Goal: Information Seeking & Learning: Understand process/instructions

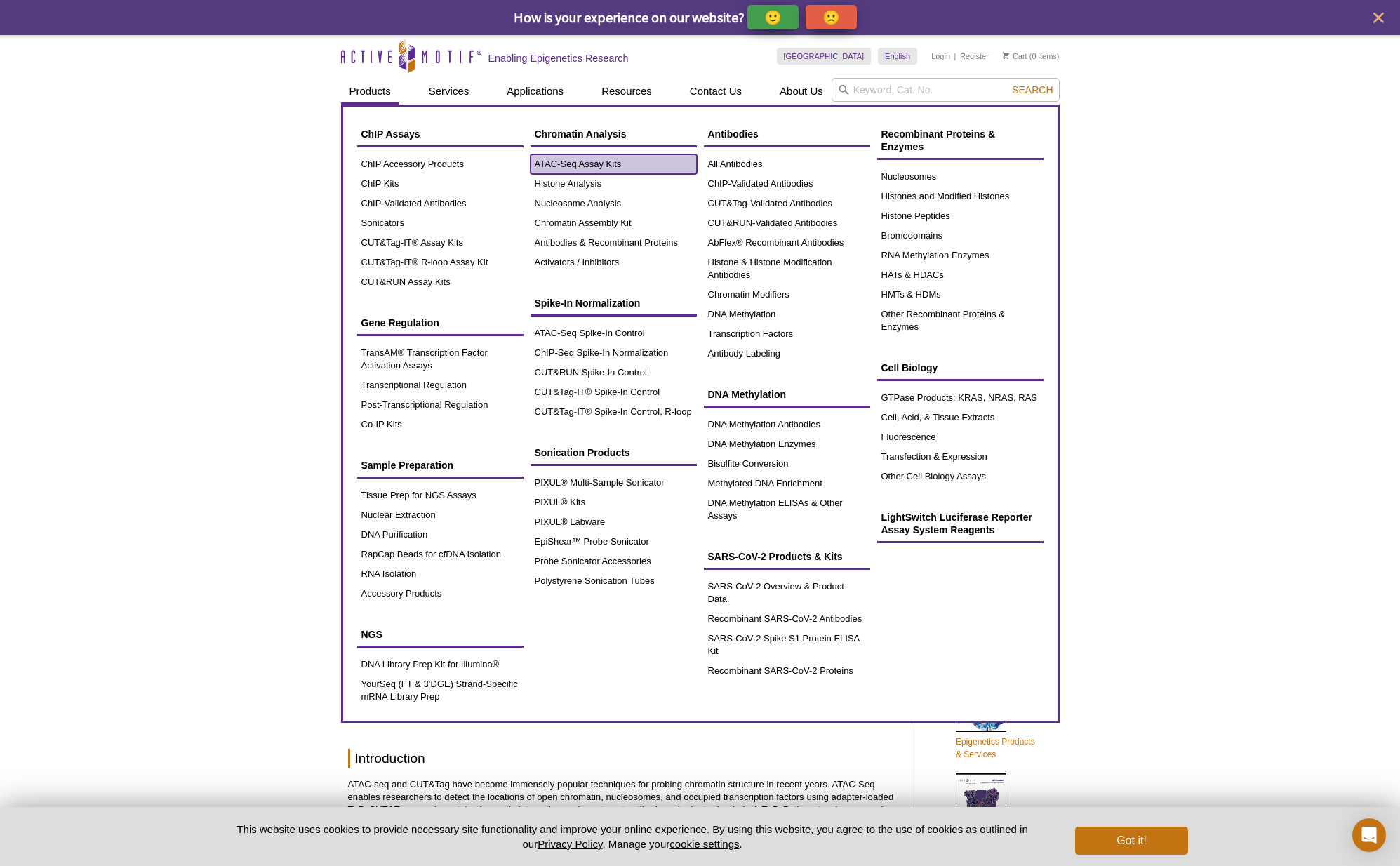
click at [608, 169] on link "ATAC-Seq Assay Kits" at bounding box center [613, 164] width 166 height 19
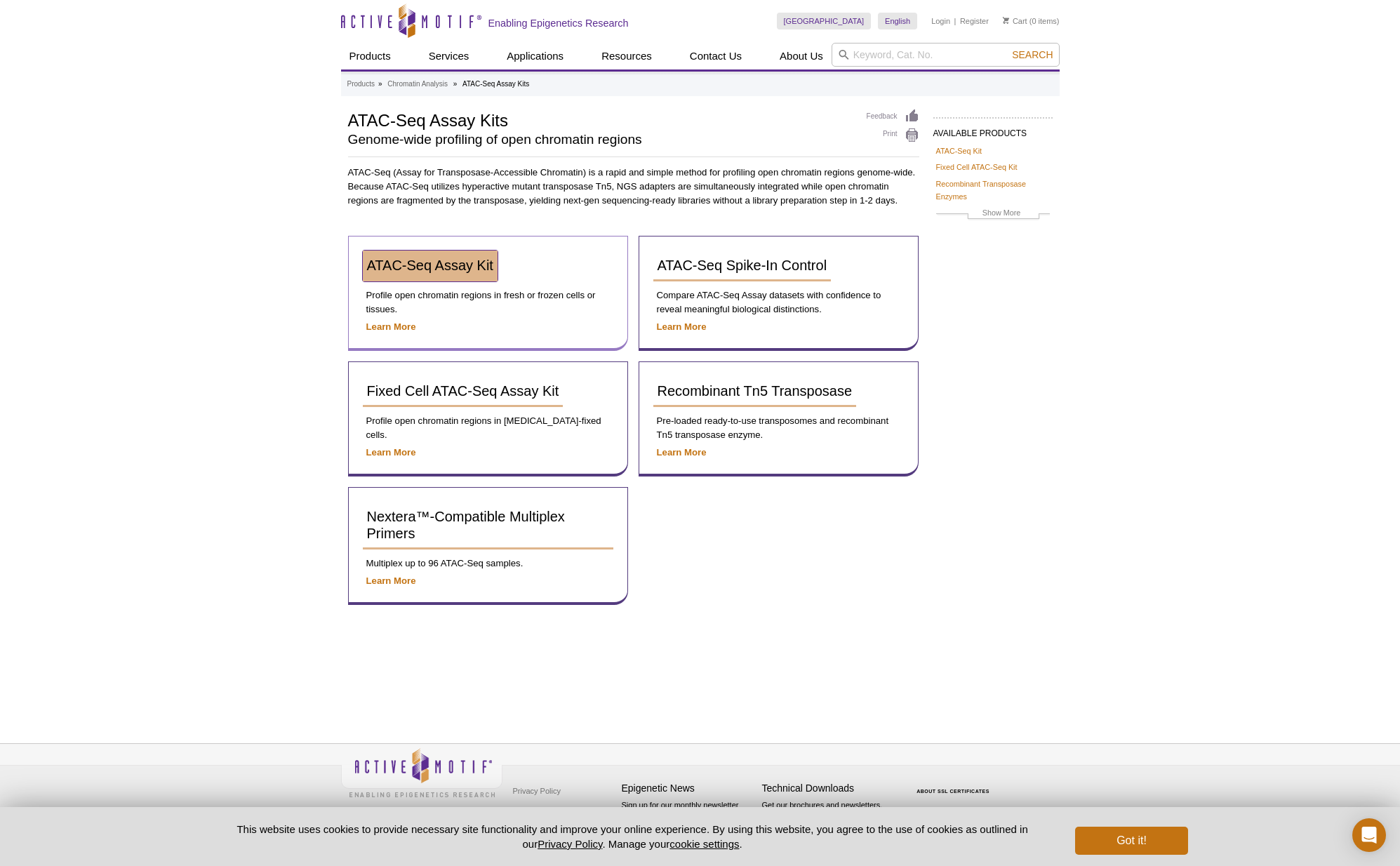
click at [422, 271] on span "ATAC-Seq Assay Kit" at bounding box center [430, 265] width 126 height 15
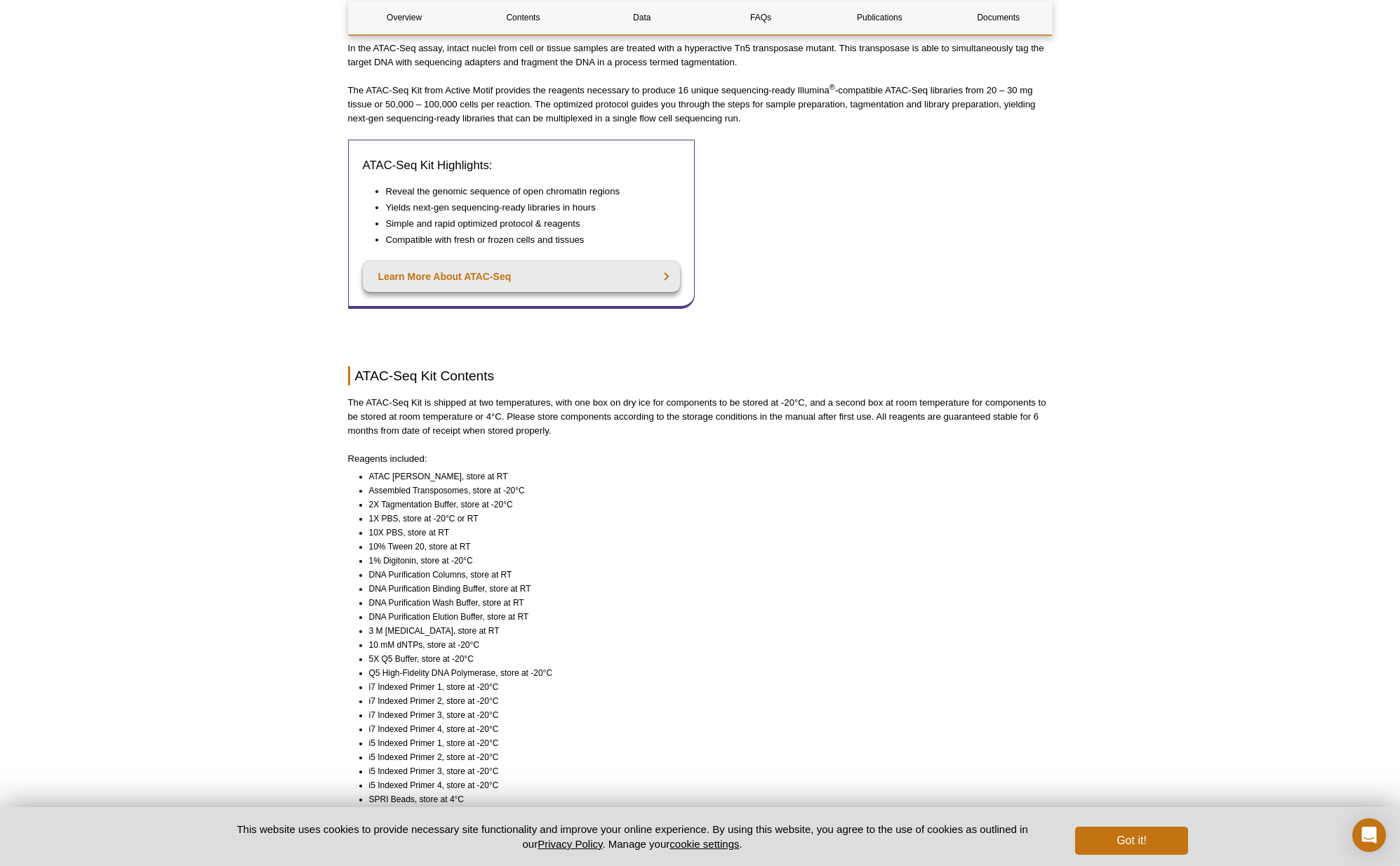
scroll to position [595, 0]
click at [439, 480] on li "Assembled Transposomes, store at -20°C" at bounding box center [704, 486] width 671 height 14
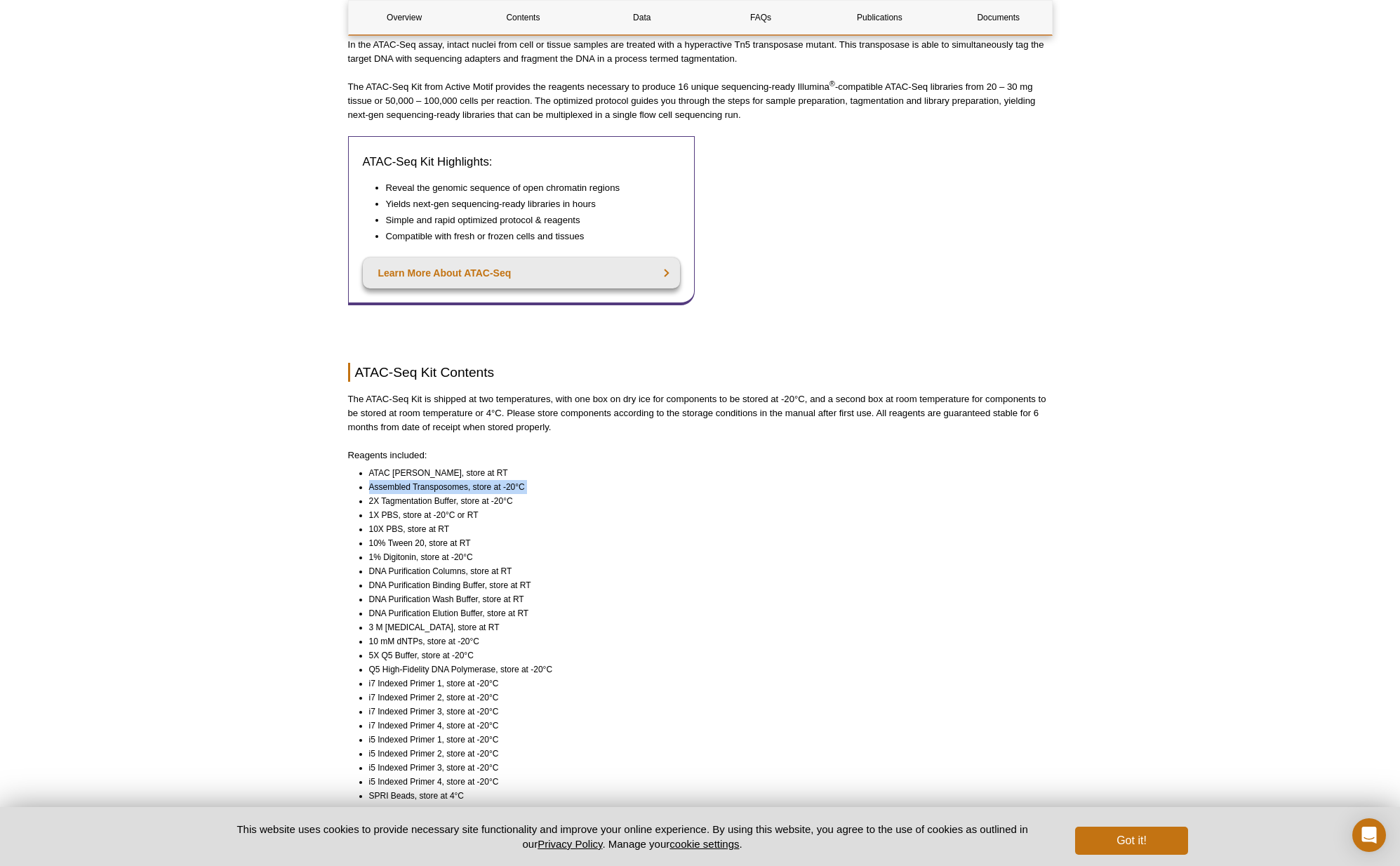
click at [439, 480] on li "Assembled Transposomes, store at -20°C" at bounding box center [704, 486] width 671 height 14
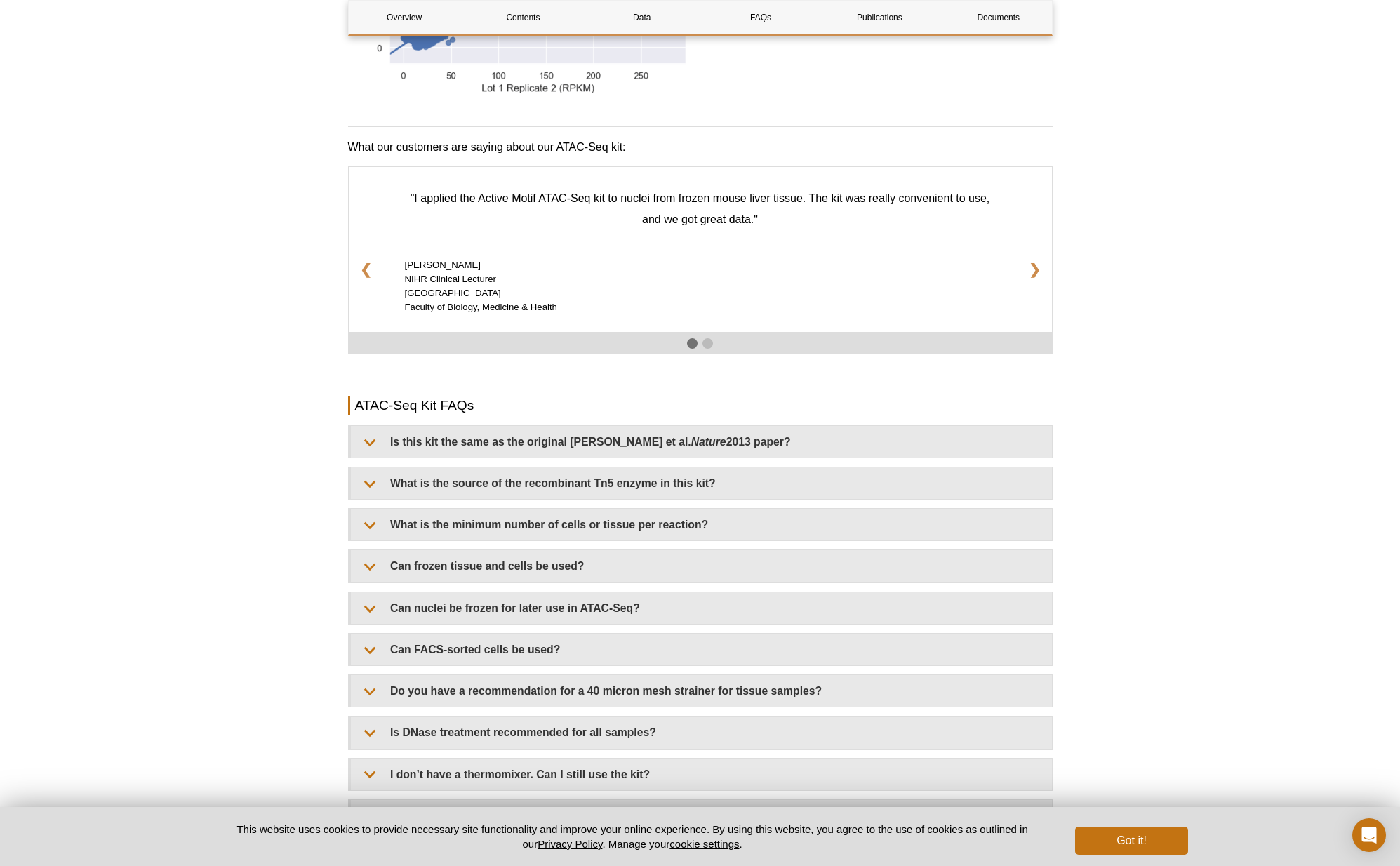
scroll to position [2096, 0]
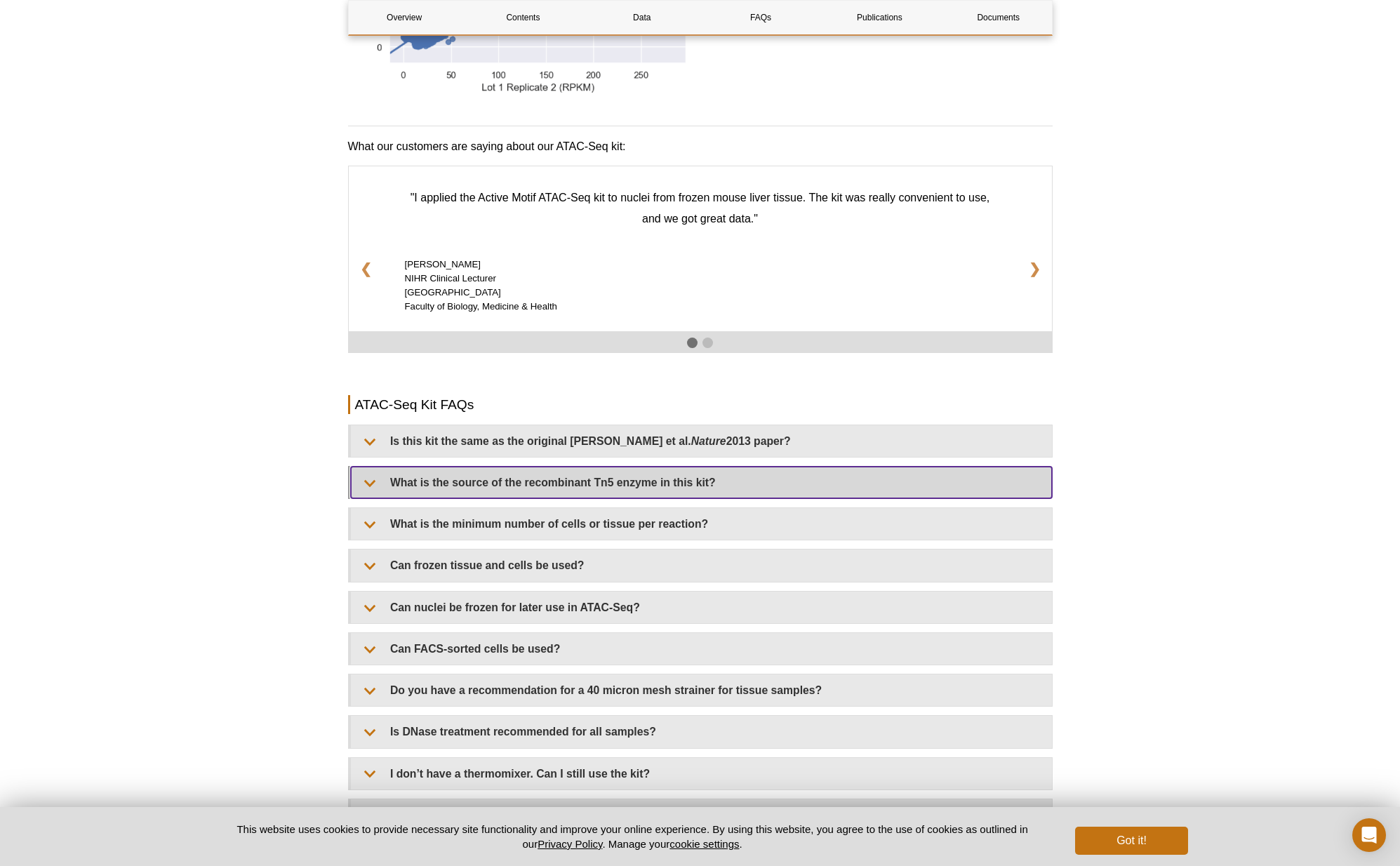
click at [366, 474] on summary "What is the source of the recombinant Tn5 enzyme in this kit?" at bounding box center [701, 483] width 701 height 32
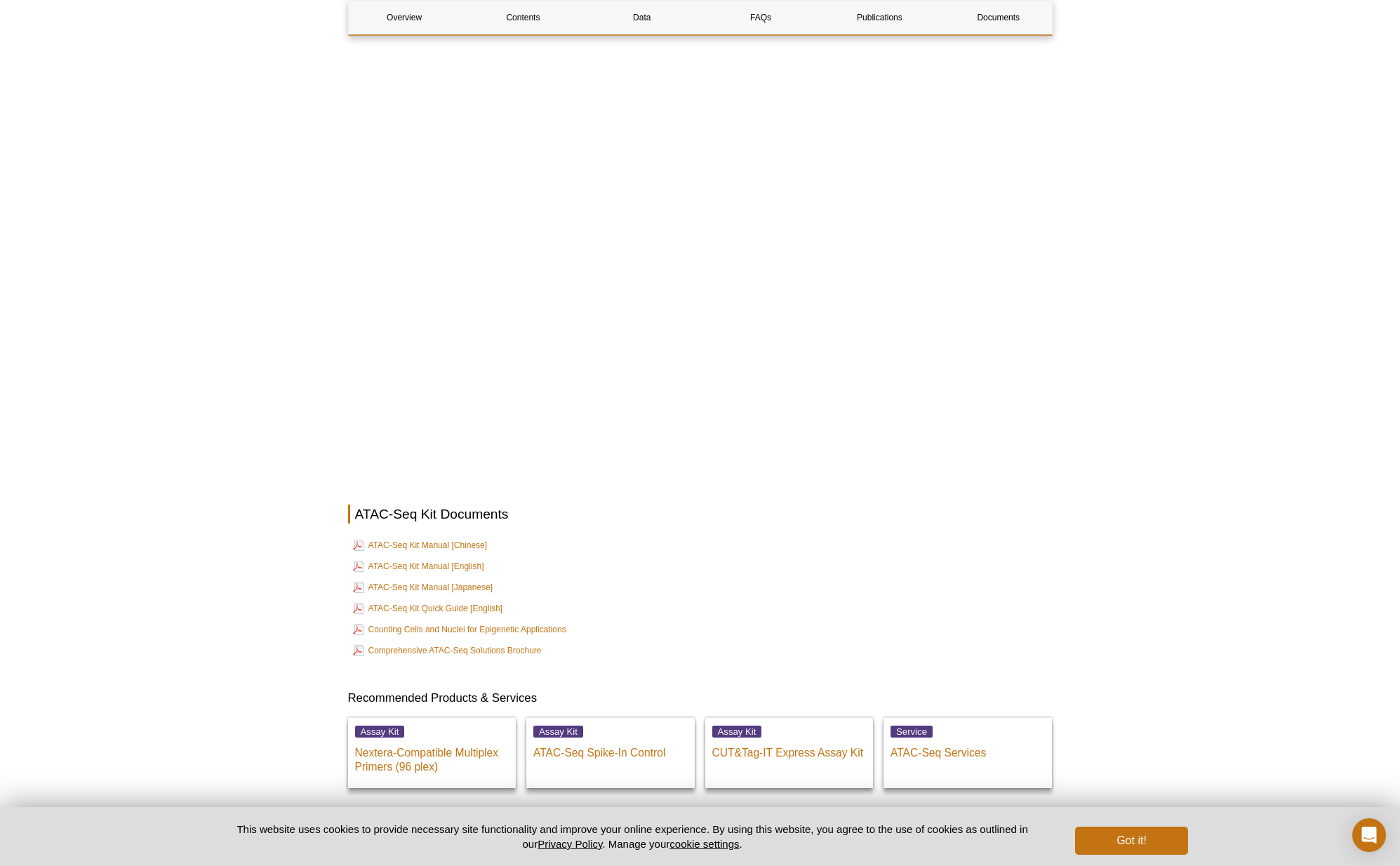
scroll to position [3389, 0]
click at [429, 597] on link "ATAC-Seq Kit Quick Guide [English]" at bounding box center [428, 605] width 150 height 17
